Goal: Transaction & Acquisition: Obtain resource

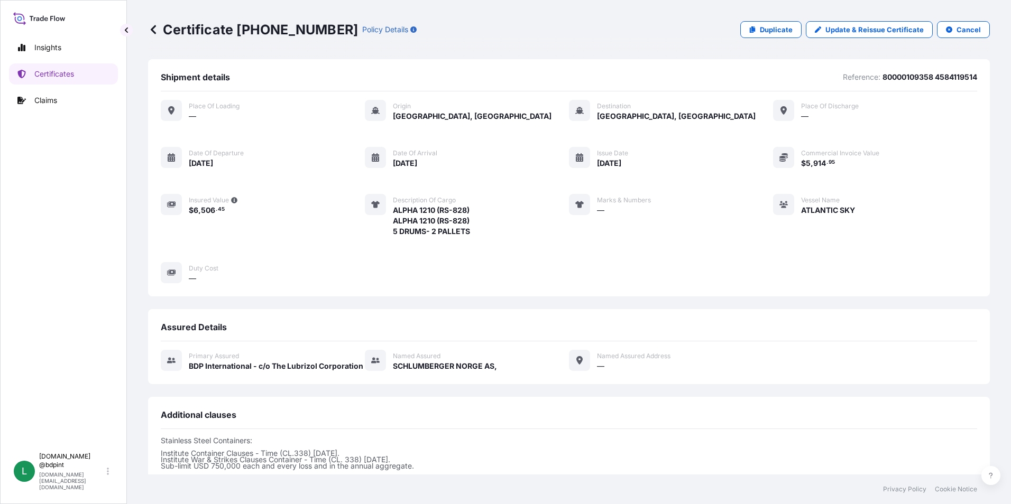
scroll to position [185, 0]
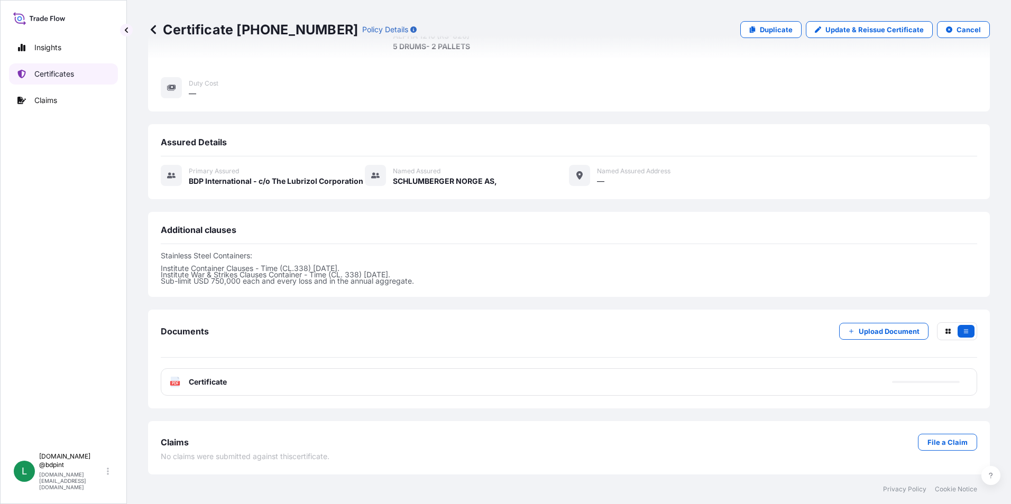
click at [48, 78] on p "Certificates" at bounding box center [54, 74] width 40 height 11
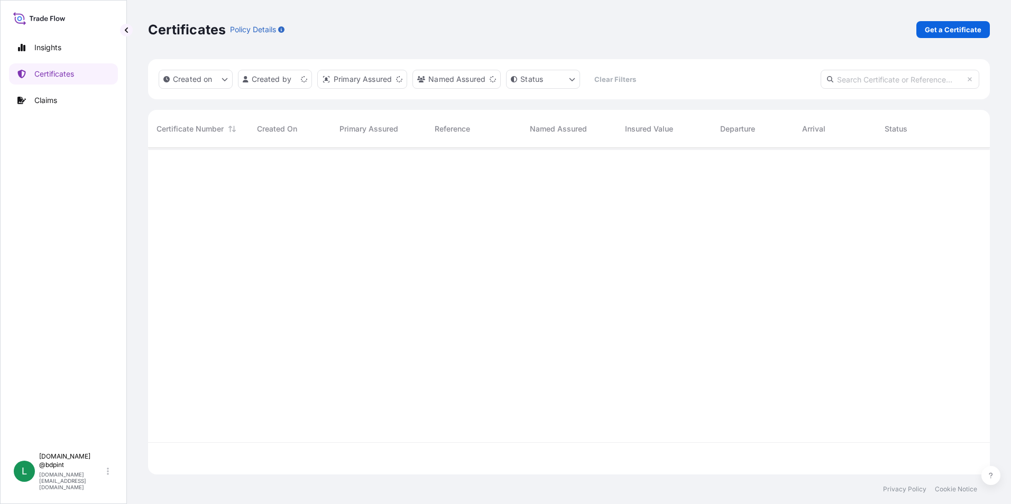
scroll to position [325, 834]
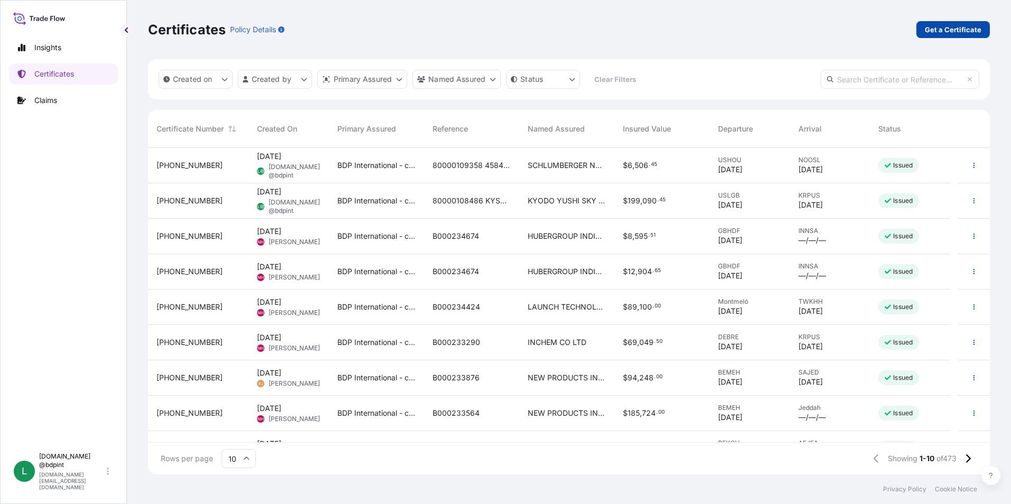
click at [954, 31] on p "Get a Certificate" at bounding box center [953, 29] width 57 height 11
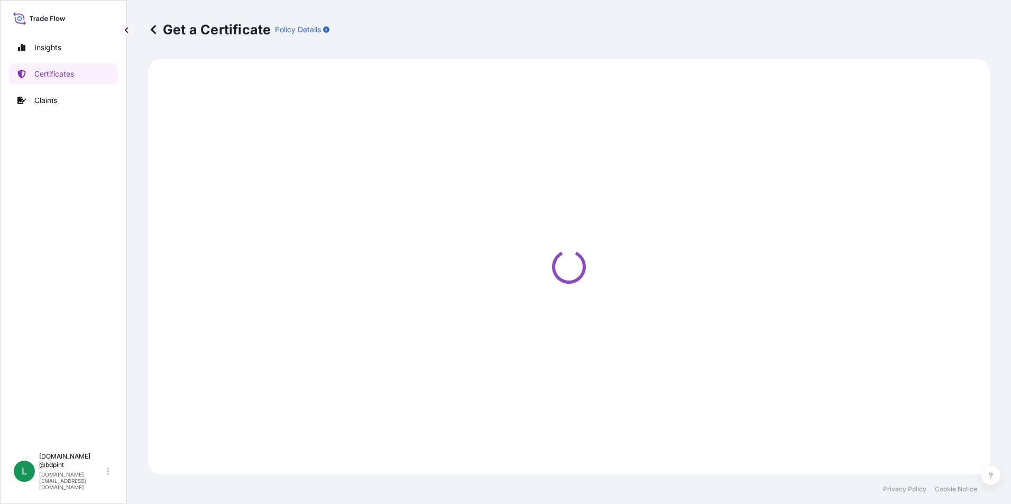
select select "Barge"
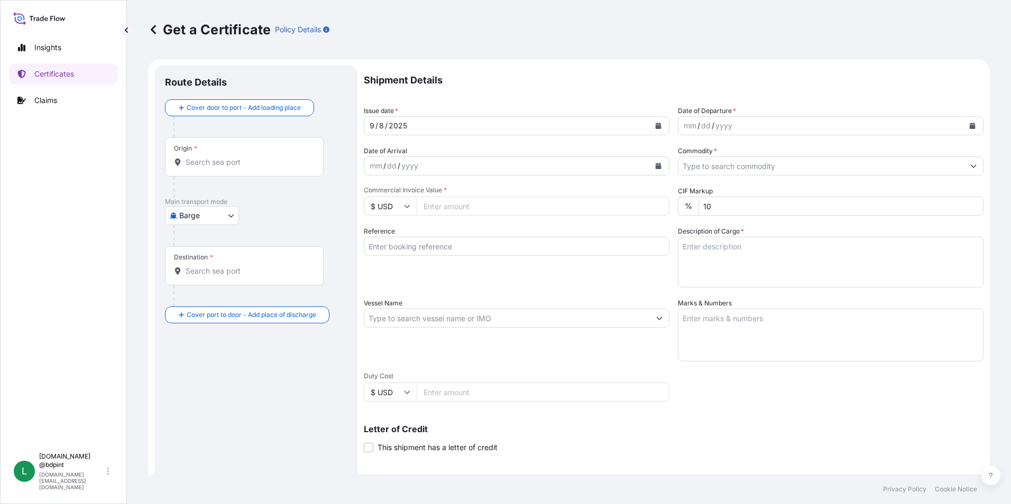
click at [964, 133] on button "Calendar" at bounding box center [972, 125] width 17 height 17
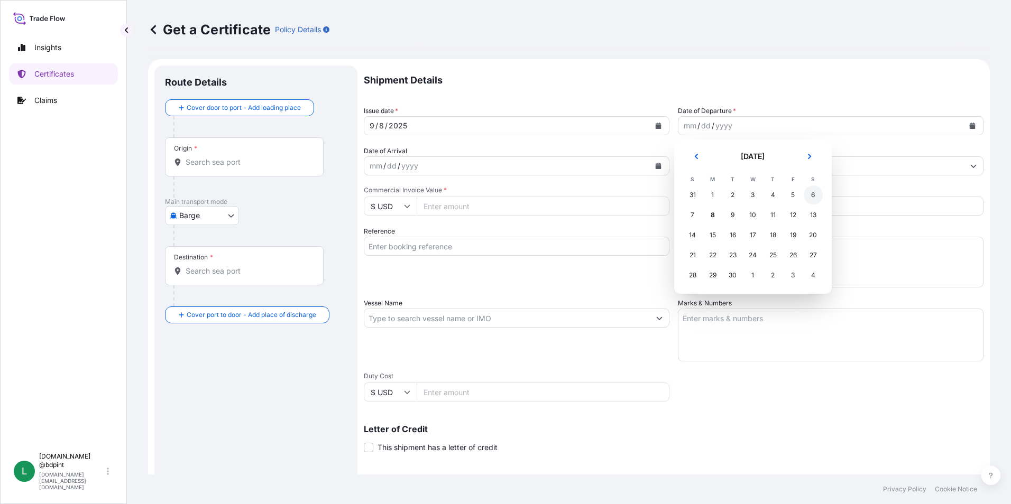
click at [805, 197] on div "6" at bounding box center [813, 195] width 19 height 19
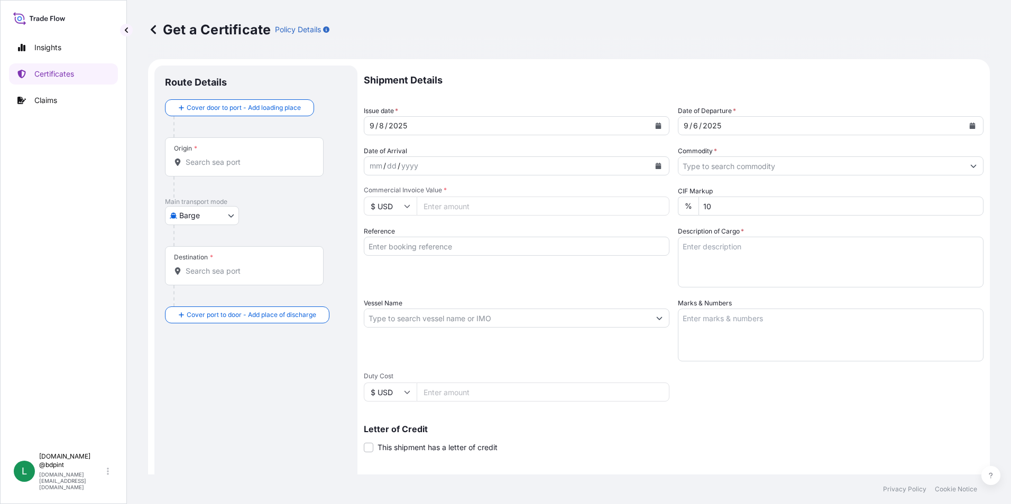
click at [656, 169] on icon "Calendar" at bounding box center [659, 166] width 6 height 6
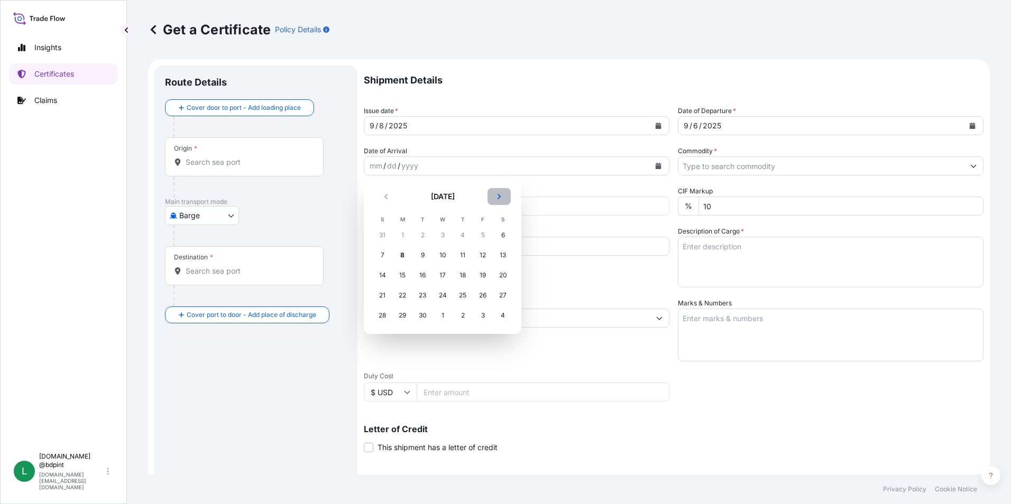
click at [496, 199] on icon "Next" at bounding box center [499, 197] width 6 height 6
click at [464, 255] on div "6" at bounding box center [462, 255] width 19 height 19
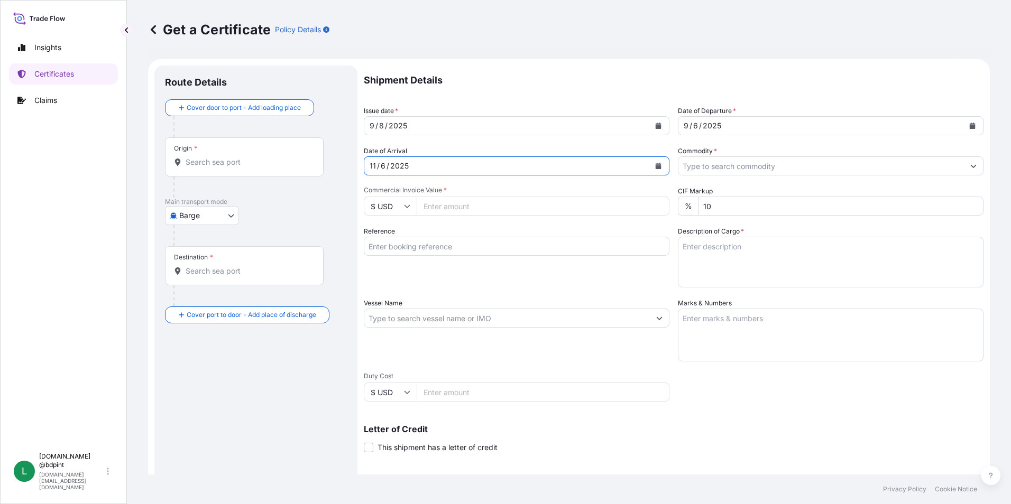
click at [873, 169] on input "Commodity *" at bounding box center [821, 166] width 286 height 19
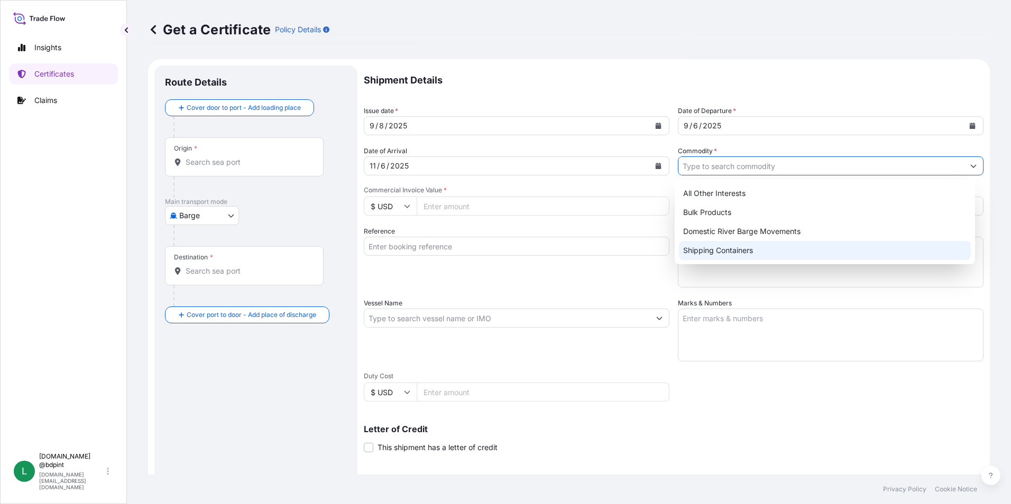
click at [748, 254] on div "Shipping Containers" at bounding box center [825, 250] width 292 height 19
type input "Shipping Containers"
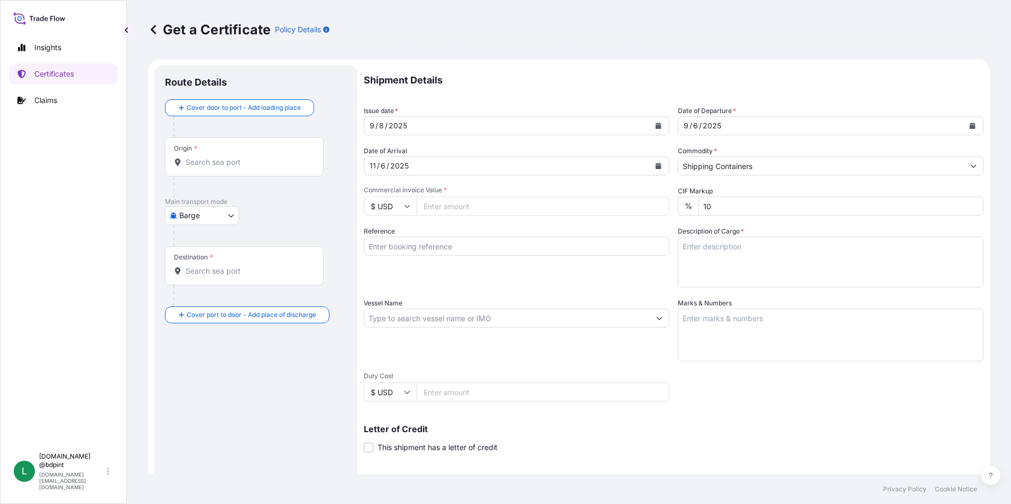
drag, startPoint x: 605, startPoint y: 369, endPoint x: 596, endPoint y: 360, distance: 12.3
click at [605, 369] on div "Shipment Details Issue date * [DATE] Date of Departure * [DATE] Date of Arrival…" at bounding box center [674, 318] width 620 height 504
click at [436, 208] on input "Commercial Invoice Value *" at bounding box center [543, 206] width 253 height 19
paste input "282093.31"
type input "282093.31"
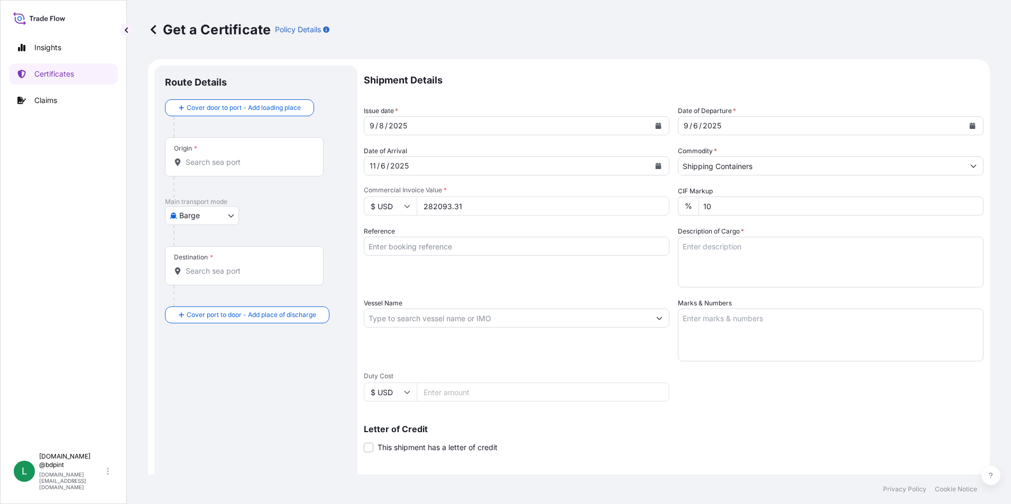
click at [420, 248] on input "Reference" at bounding box center [517, 246] width 306 height 19
paste input "80000109502"
click at [470, 243] on input "80000109502" at bounding box center [517, 246] width 306 height 19
paste input "4503914706"
type input "80000109502 4503914706"
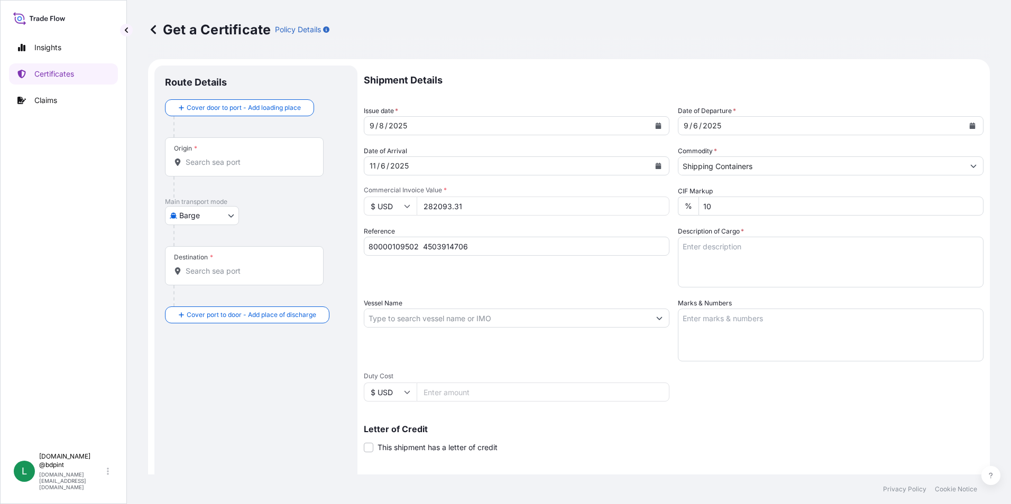
click at [731, 257] on textarea "Description of Cargo *" at bounding box center [831, 262] width 306 height 51
paste textarea "PRODUCT 106.75 106.75\"
click at [772, 264] on textarea "PRODUCT 106.75 106.75\" at bounding box center [831, 262] width 306 height 51
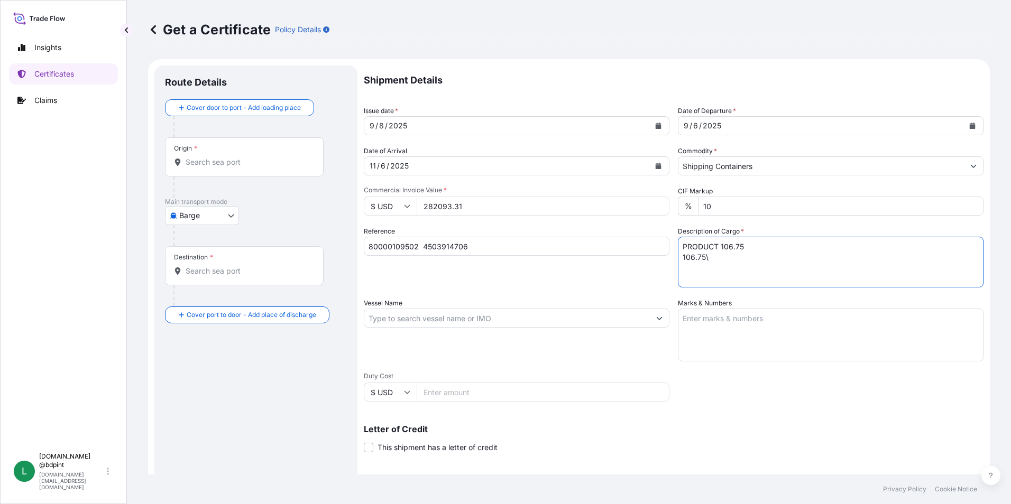
paste textarea "RAW MATERIALS FOR ADDITIVES"
click at [835, 258] on textarea "PRODUCT 106.75 106.75\ RAW MATERIALS FOR ADDITIVES" at bounding box center [831, 262] width 306 height 51
click at [832, 265] on textarea "PRODUCT 106.75 106.75\ RAW MATERIALS FOR ADDITIVES" at bounding box center [831, 262] width 306 height 51
type textarea "PRODUCT 106.75 106.75\ RAW MATERIALS FOR ADDITIVES 4 tanks"
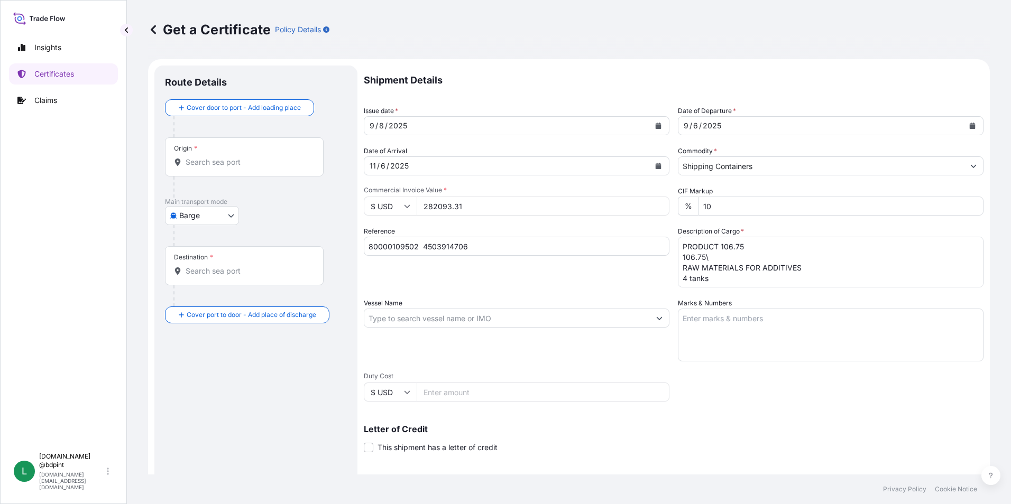
click at [402, 317] on input "Vessel Name" at bounding box center [507, 318] width 286 height 19
paste input "CMA CGM MOLIERE"
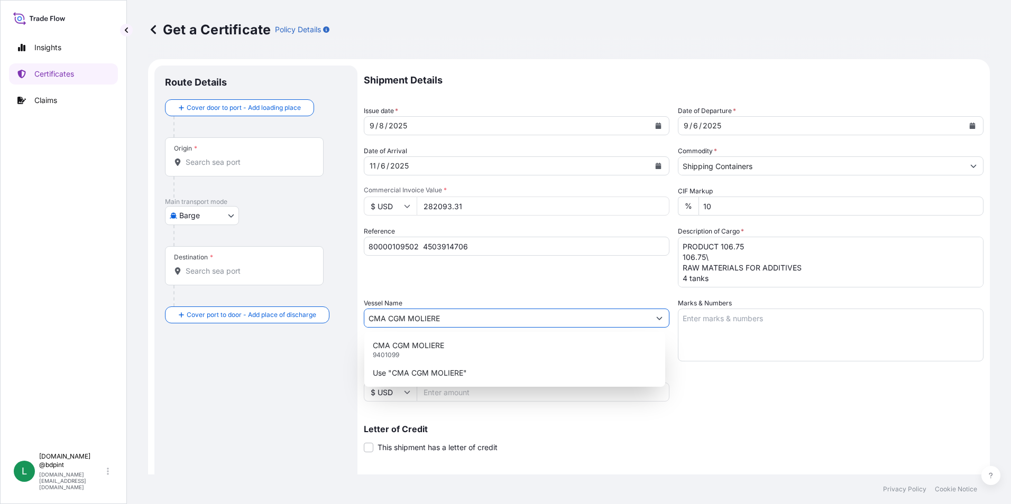
type input "CMA CGM MOLIERE"
click at [793, 394] on div "Shipment Details Issue date * [DATE] Date of Departure * [DATE] Date of Arrival…" at bounding box center [674, 318] width 620 height 504
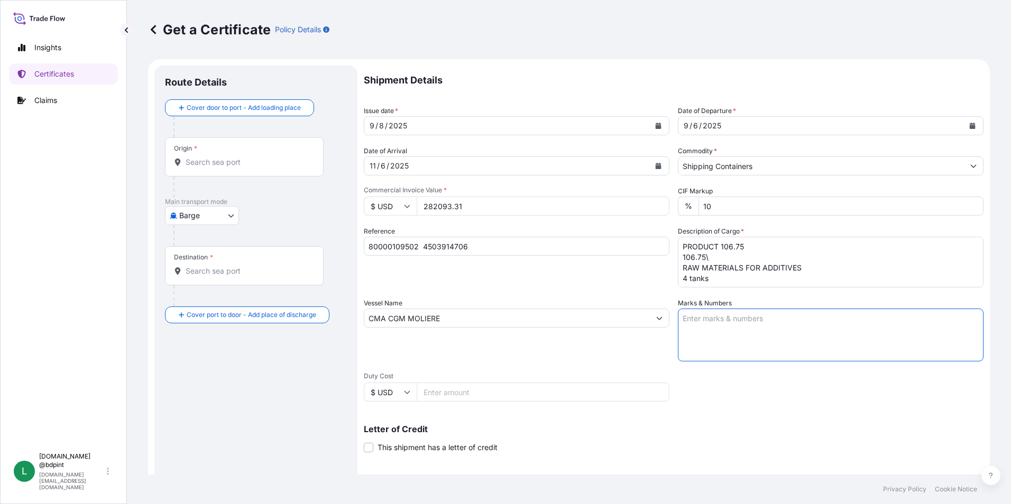
click at [785, 329] on textarea "Marks & Numbers" at bounding box center [831, 335] width 306 height 53
paste textarea "CONSIGNEE CONSIGNEE ORDER NUMBER PORT OF DISCHARGE JEDDAH DRUM NOS 1/UP GROSS K…"
type textarea "CONSIGNEE CONSIGNEE ORDER NUMBER PORT OF DISCHARGE JEDDAH DRUM NOS 1/UP GROSS K…"
click at [558, 337] on div "Vessel Name CMA CGM MOLIERE" at bounding box center [517, 329] width 306 height 63
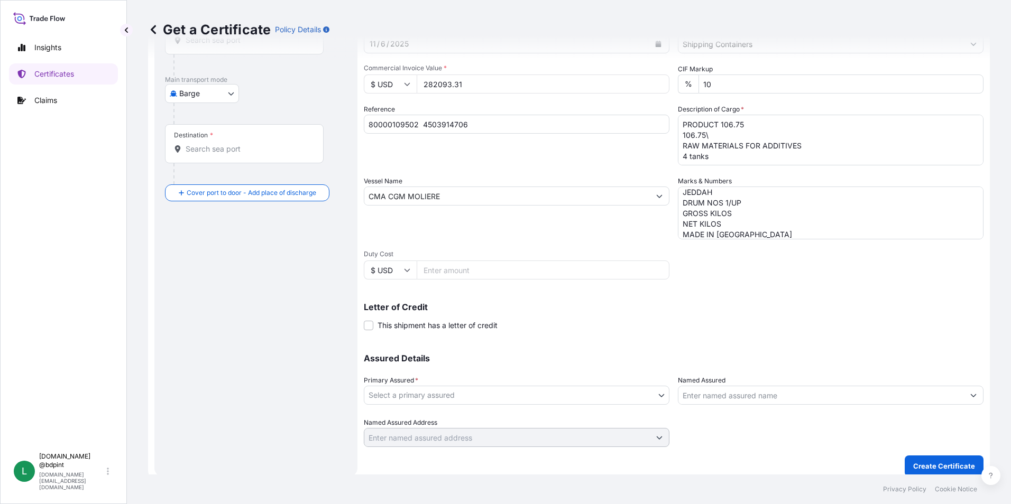
scroll to position [131, 0]
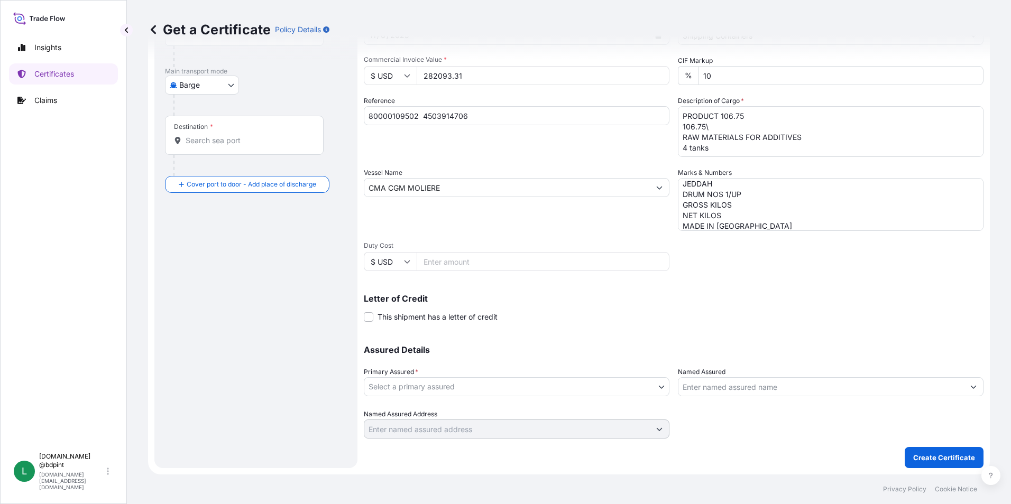
click at [492, 384] on body "0 options available. 2 options available. Insights Certificates Claims L [DOMAI…" at bounding box center [505, 252] width 1011 height 504
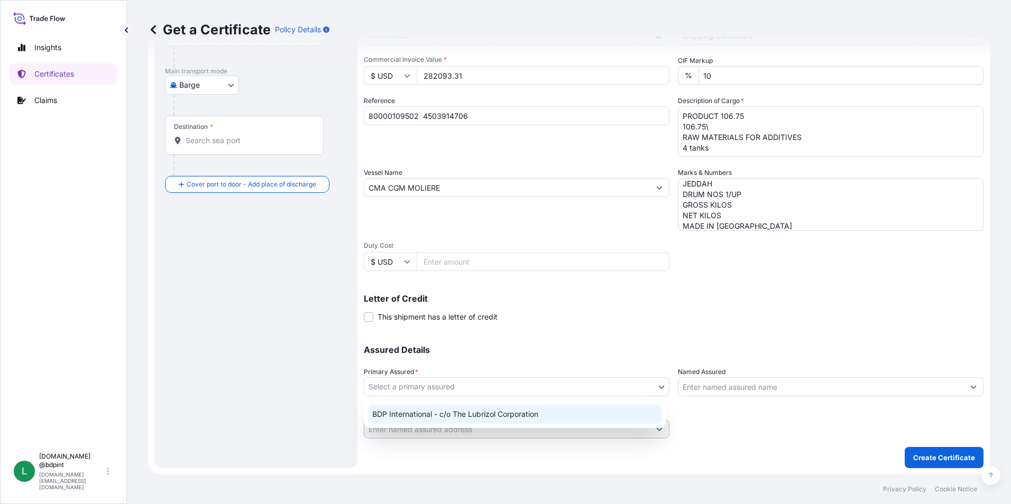
click at [489, 414] on div "BDP International - c/o The Lubrizol Corporation" at bounding box center [514, 414] width 293 height 19
select select "31972"
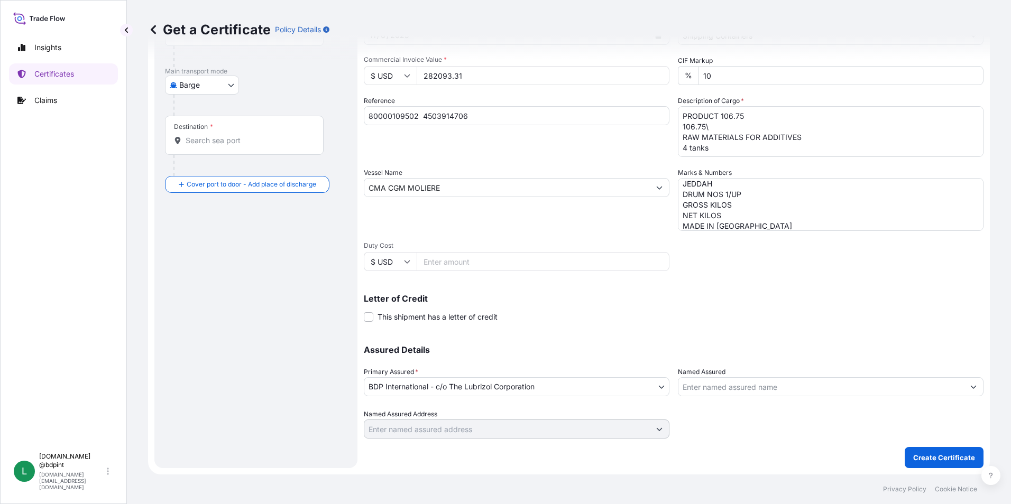
click at [707, 393] on input "Named Assured" at bounding box center [821, 387] width 286 height 19
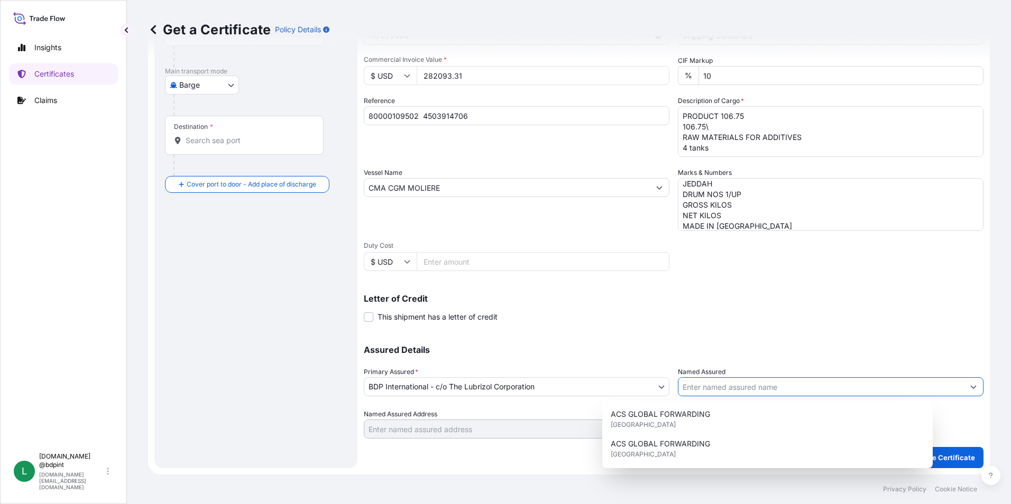
paste input "LUBRIZOL TRANSARABIAN COMPANY LIMITED"
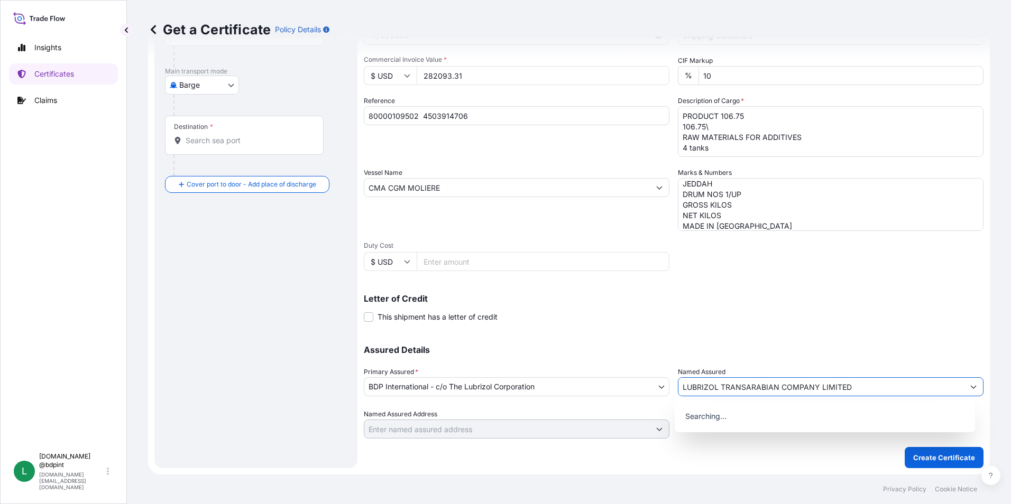
type input "LUBRIZOL TRANSARABIAN COMPANY LIMITED"
click at [688, 293] on div "Letter of Credit This shipment has a letter of credit Letter of credit * Letter…" at bounding box center [674, 302] width 620 height 41
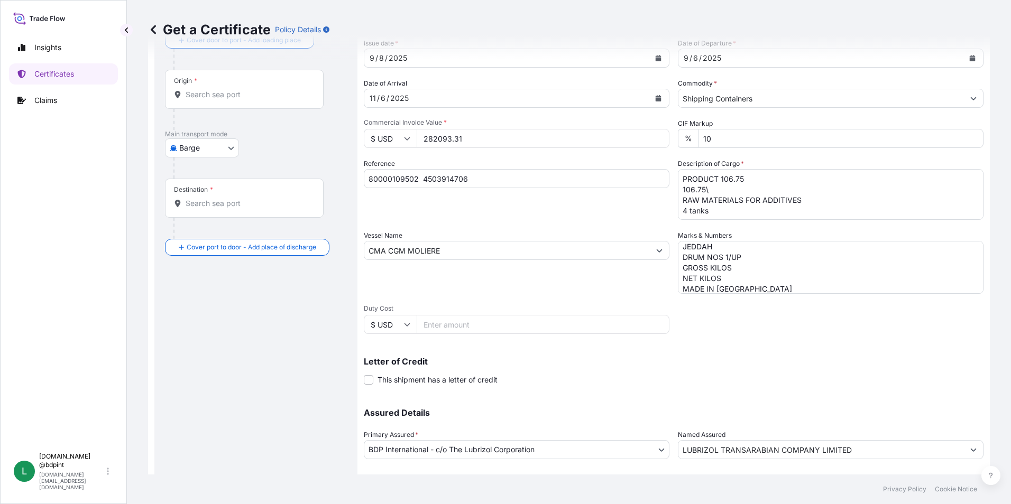
scroll to position [0, 0]
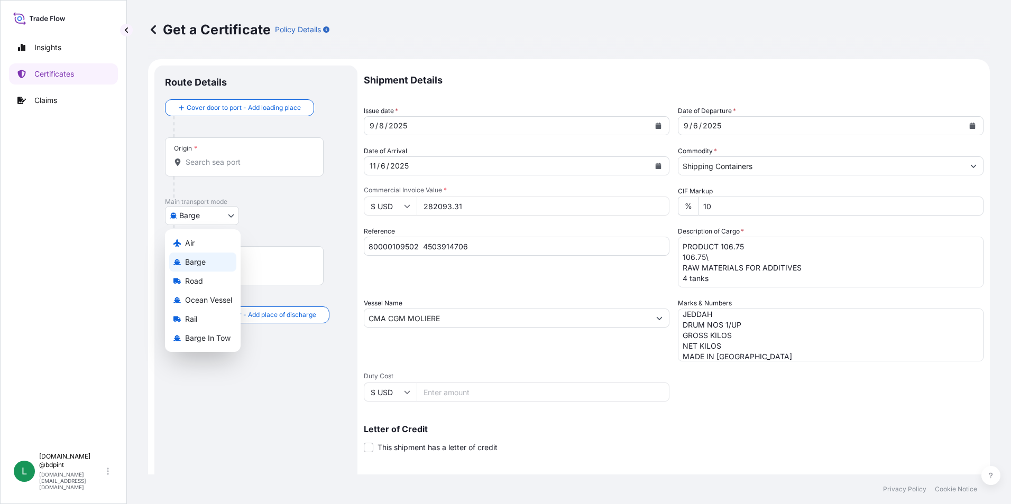
click at [198, 215] on body "15 options available. 0 options available. Insights Certificates Claims L [DOMA…" at bounding box center [505, 252] width 1011 height 504
click at [213, 335] on span "Barge in Tow" at bounding box center [207, 338] width 45 height 11
click at [214, 224] on body "15 options available. 0 options available. Insights Certificates Claims L [DOMA…" at bounding box center [505, 252] width 1011 height 504
click at [221, 303] on span "Ocean Vessel" at bounding box center [208, 304] width 47 height 11
select select "Ocean Vessel"
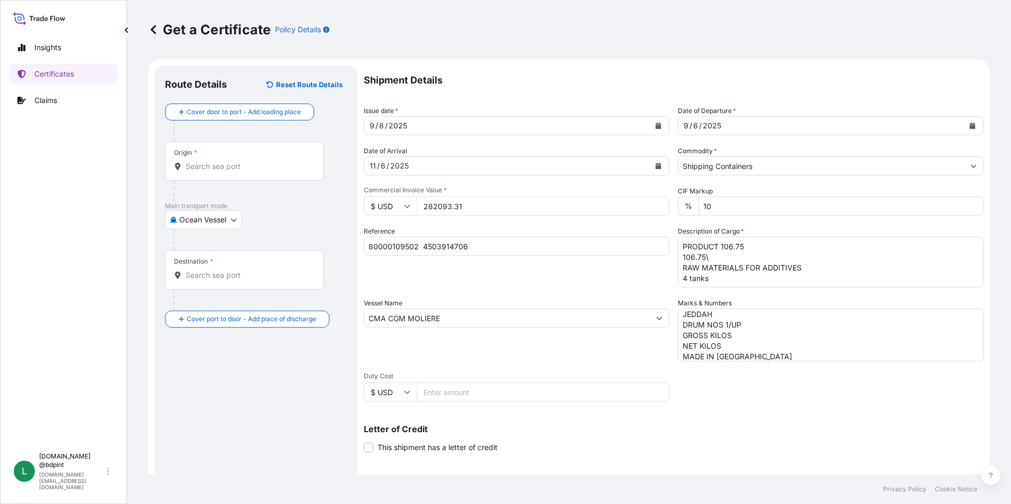
click at [224, 164] on input "Origin *" at bounding box center [248, 166] width 125 height 11
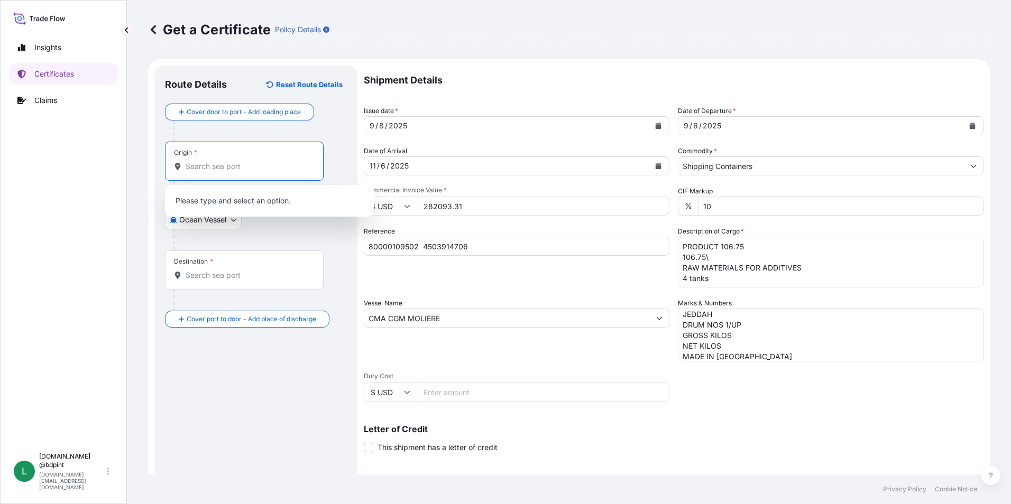
paste input "USHOU"
click at [215, 268] on div "Destination *" at bounding box center [244, 270] width 159 height 39
click at [215, 270] on input "Destination *" at bounding box center [248, 275] width 125 height 11
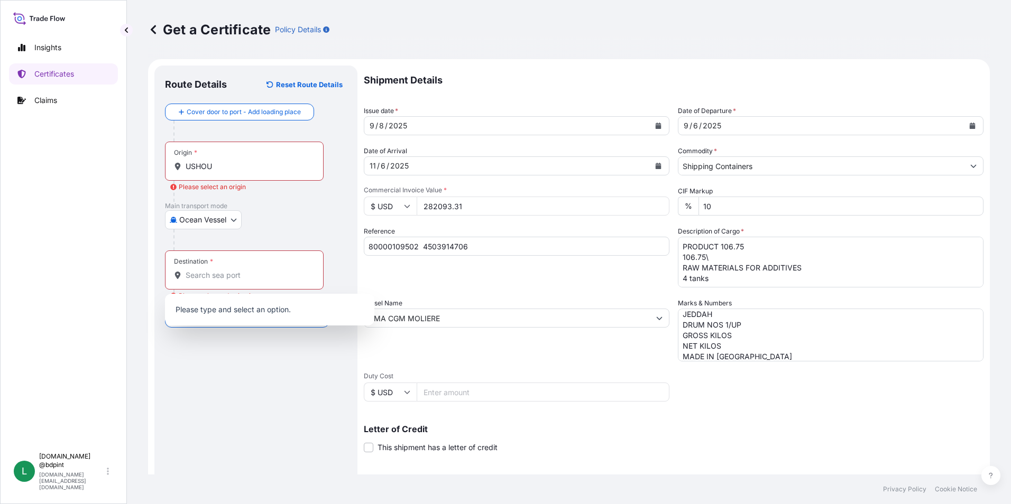
click at [232, 174] on div "Origin * USHOU" at bounding box center [244, 161] width 159 height 39
click at [232, 172] on input "USHOU" at bounding box center [248, 166] width 125 height 11
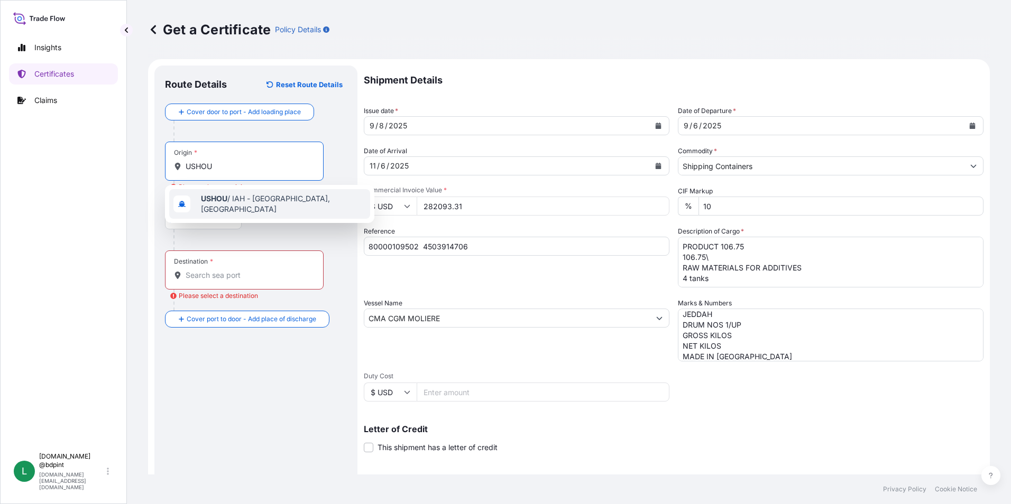
click at [252, 199] on span "USHOU / IAH - [GEOGRAPHIC_DATA], [GEOGRAPHIC_DATA]" at bounding box center [283, 204] width 165 height 21
type input "USHOU / IAH - [GEOGRAPHIC_DATA], [GEOGRAPHIC_DATA]"
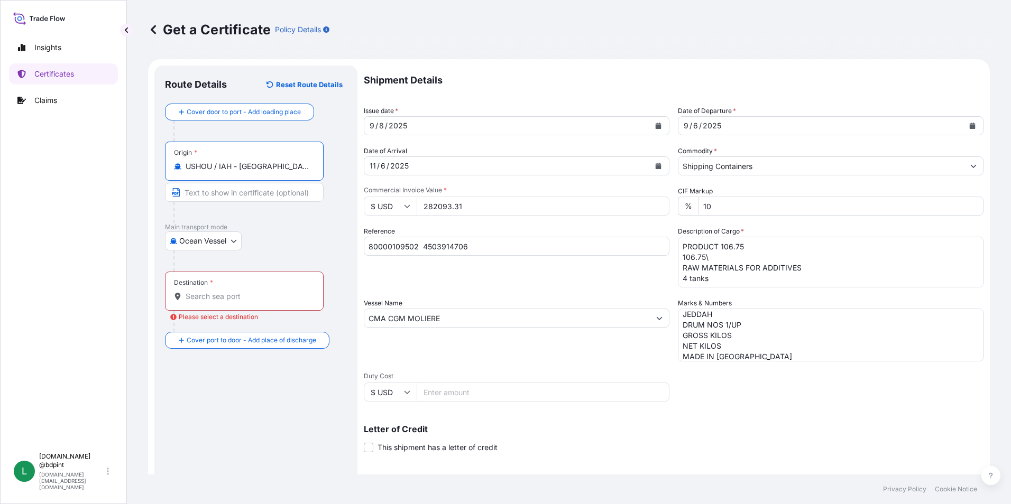
click at [214, 302] on div "Destination *" at bounding box center [244, 291] width 159 height 39
click at [214, 302] on input "Destination * Please select a destination" at bounding box center [248, 296] width 125 height 11
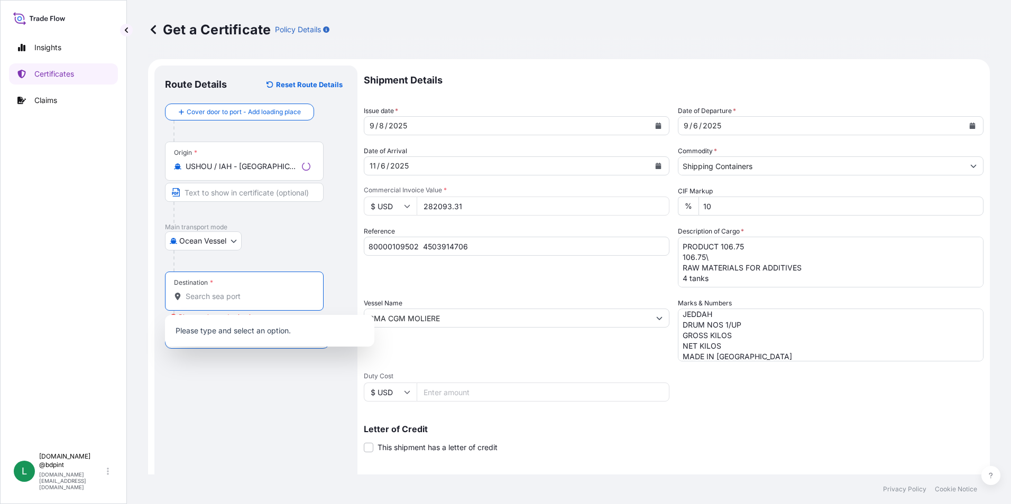
paste input "SAJED"
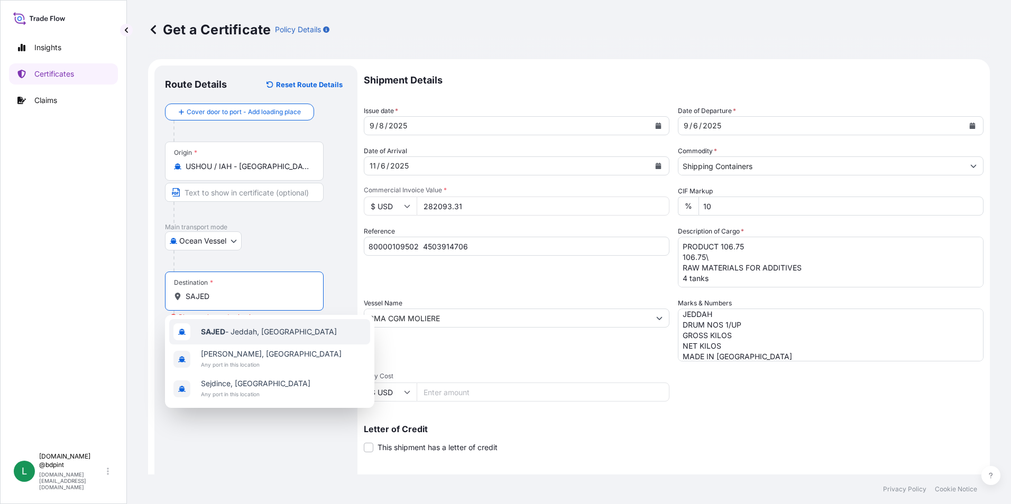
click at [270, 330] on span "SAJED - [GEOGRAPHIC_DATA], [GEOGRAPHIC_DATA]" at bounding box center [269, 332] width 136 height 11
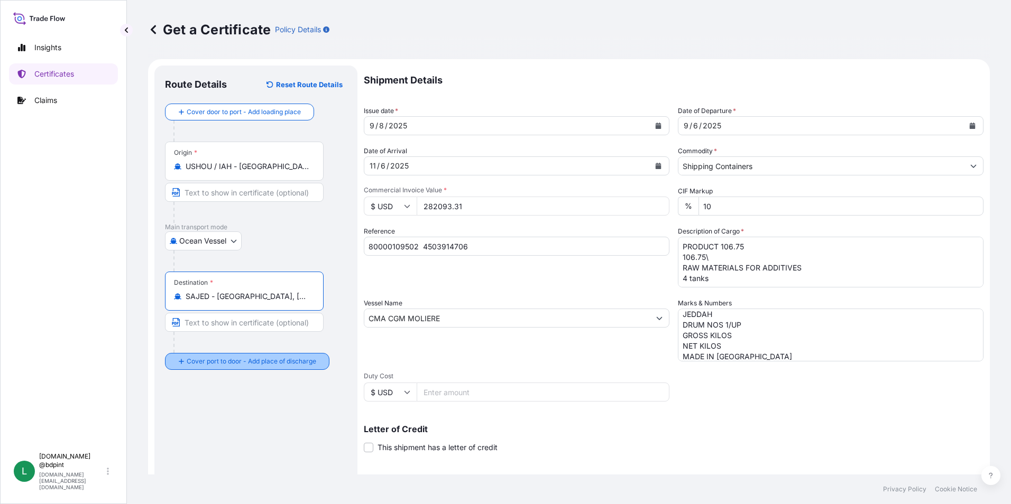
type input "SAJED - [GEOGRAPHIC_DATA], [GEOGRAPHIC_DATA]"
click at [271, 427] on div "Route Details Reset Route Details Cover door to port - Add loading place Place …" at bounding box center [256, 332] width 182 height 512
click at [472, 363] on div "Shipment Details Issue date * [DATE] Date of Departure * [DATE] Date of Arrival…" at bounding box center [674, 318] width 620 height 504
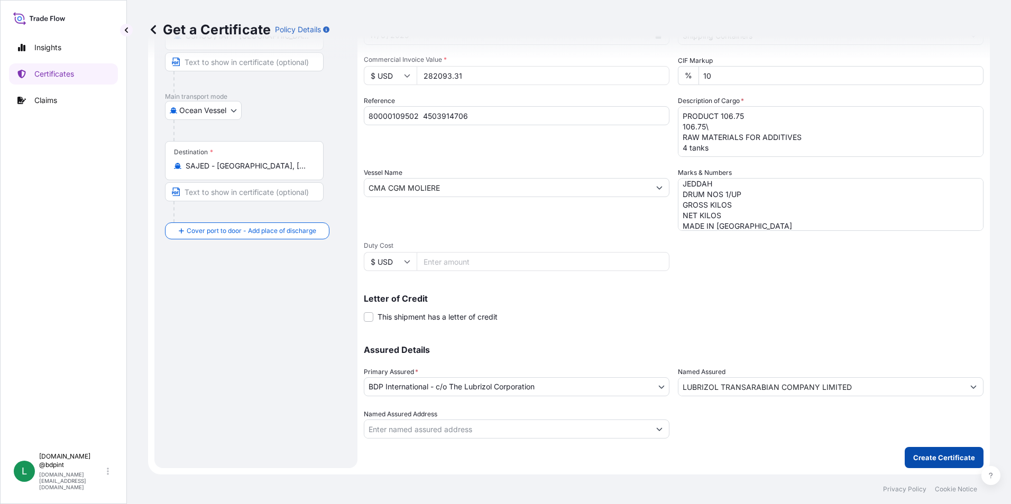
click at [918, 457] on p "Create Certificate" at bounding box center [944, 458] width 62 height 11
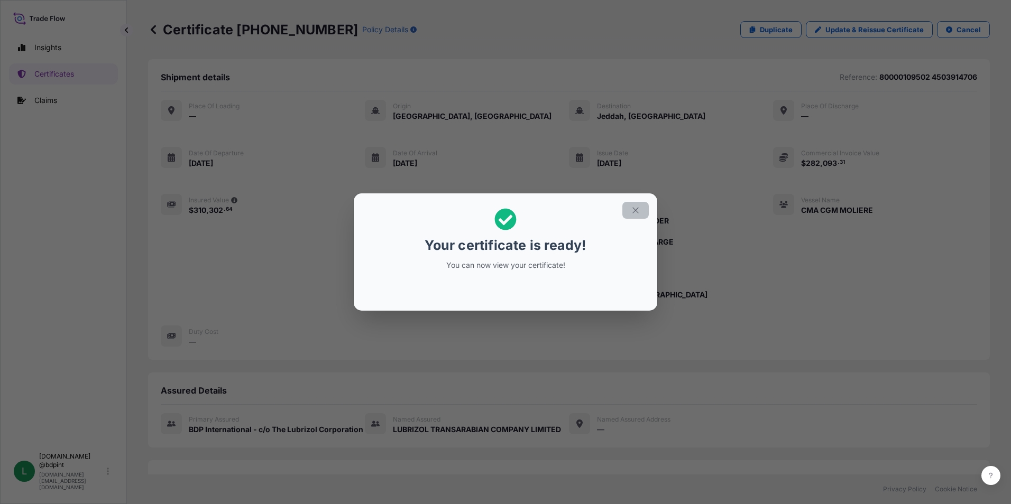
click at [634, 216] on button "button" at bounding box center [635, 210] width 26 height 17
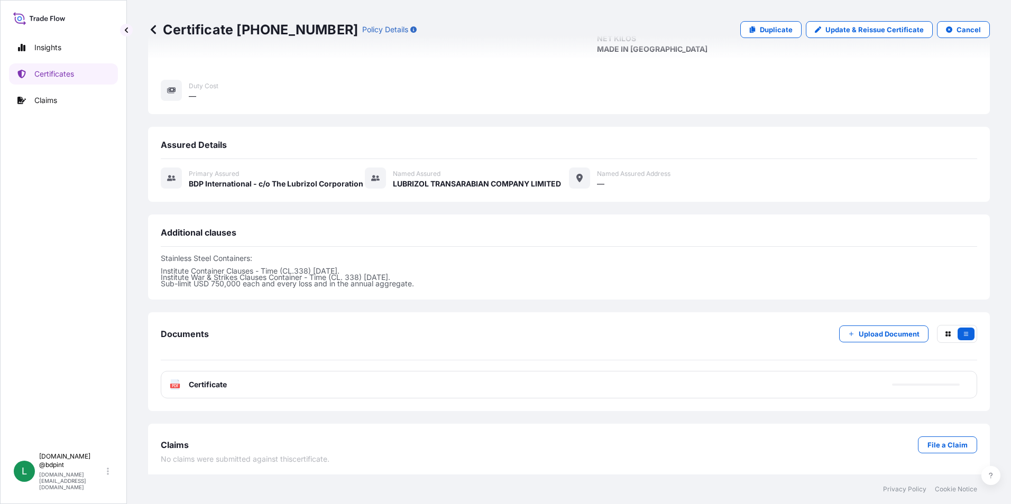
scroll to position [249, 0]
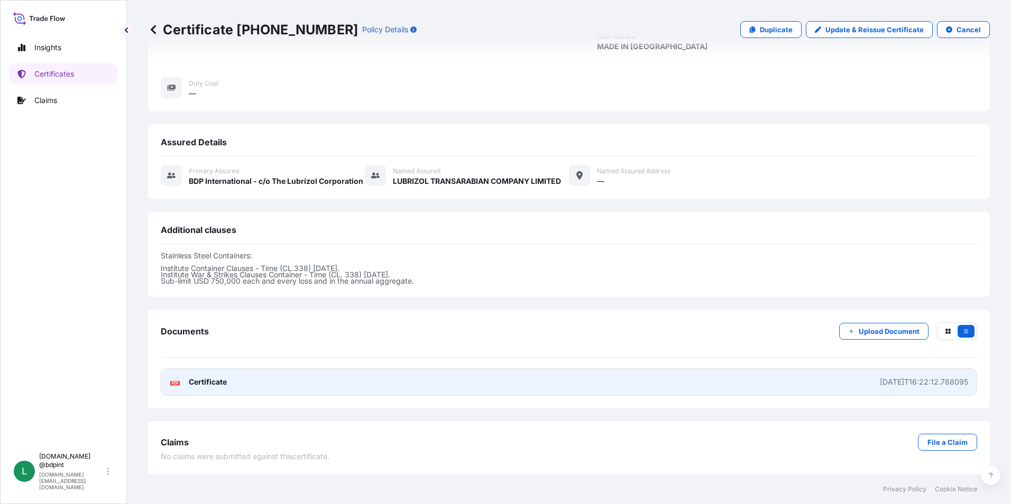
click at [564, 391] on link "PDF Certificate [DATE]T16:22:12.788095" at bounding box center [569, 382] width 816 height 27
